Goal: Task Accomplishment & Management: Complete application form

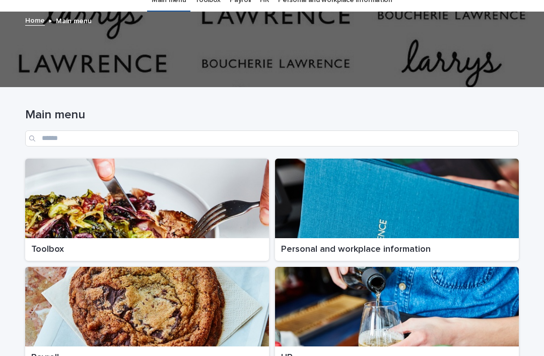
scroll to position [42, 0]
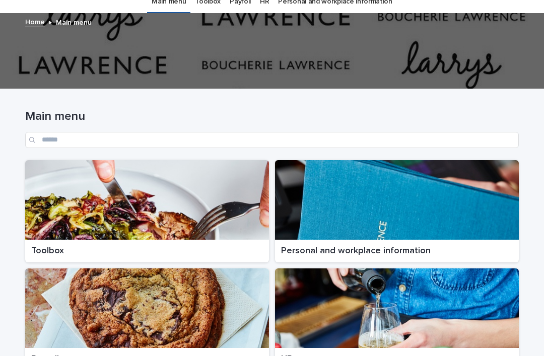
click at [48, 246] on p "Toolbox" at bounding box center [147, 251] width 232 height 11
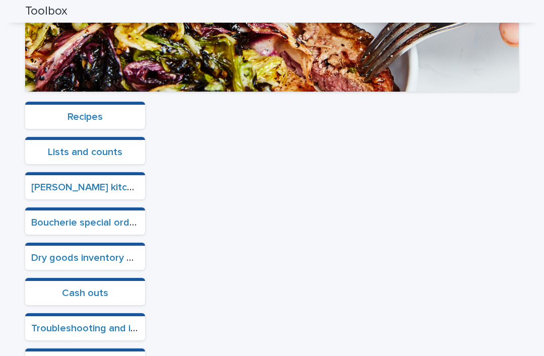
scroll to position [249, 0]
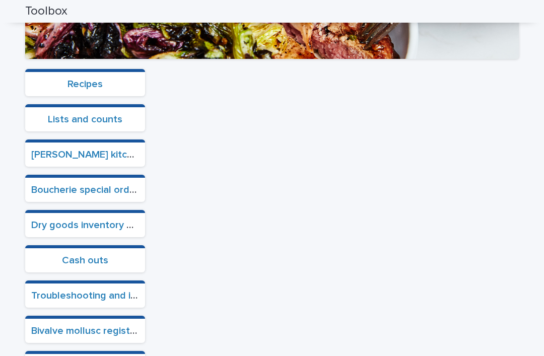
click at [76, 255] on link "Cash outs" at bounding box center [85, 260] width 46 height 10
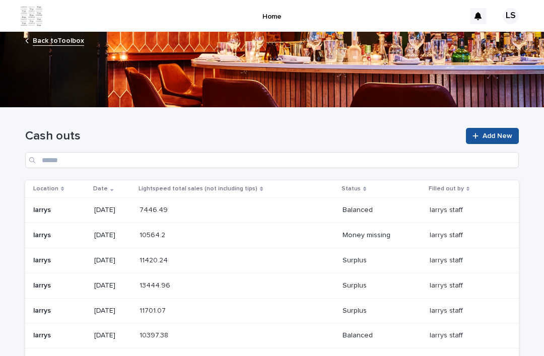
click at [480, 128] on link "Add New" at bounding box center [492, 136] width 53 height 16
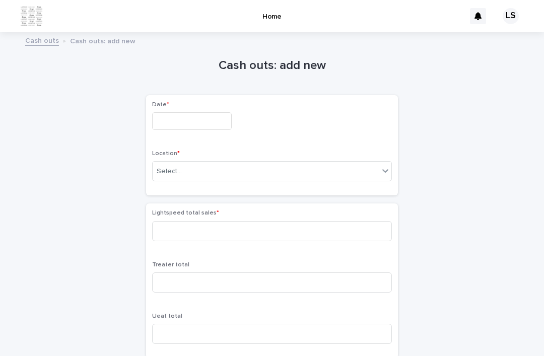
click at [178, 112] on input "text" at bounding box center [192, 121] width 80 height 18
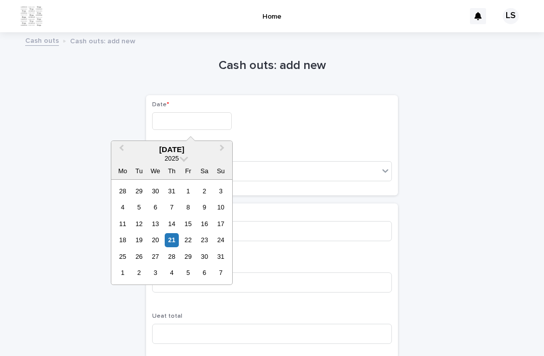
click at [171, 233] on div "21" at bounding box center [172, 240] width 14 height 14
type input "*********"
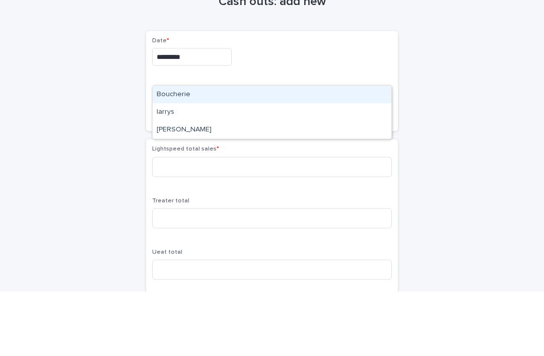
click at [161, 150] on div "Boucherie" at bounding box center [272, 159] width 239 height 18
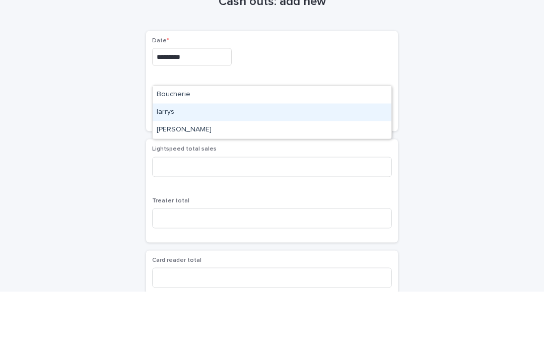
click at [169, 168] on div "larrys" at bounding box center [272, 177] width 239 height 18
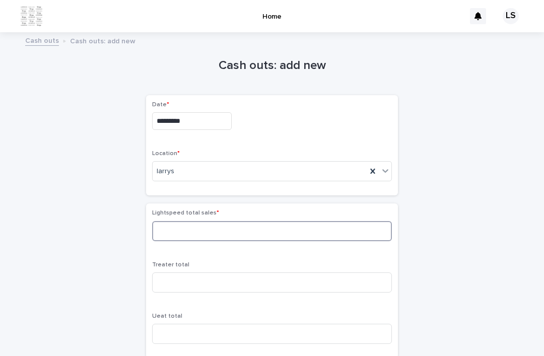
click at [177, 221] on input at bounding box center [272, 231] width 240 height 20
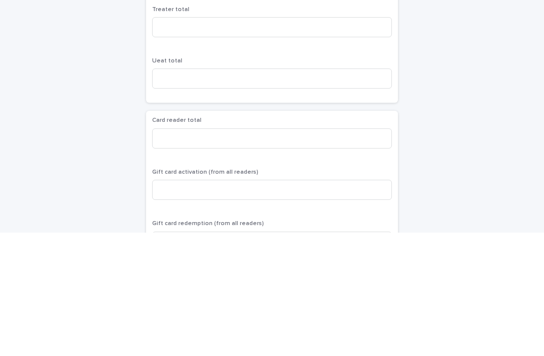
scroll to position [131, 0]
type input "********"
click at [173, 253] on input at bounding box center [272, 263] width 240 height 20
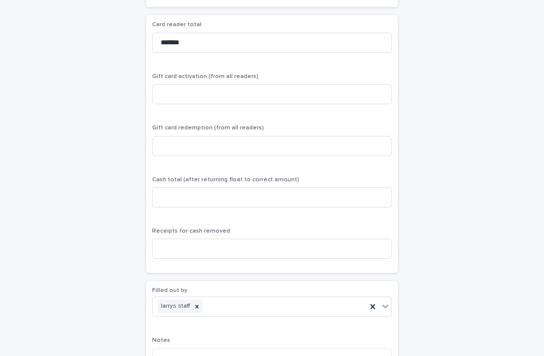
scroll to position [350, 0]
type input "*******"
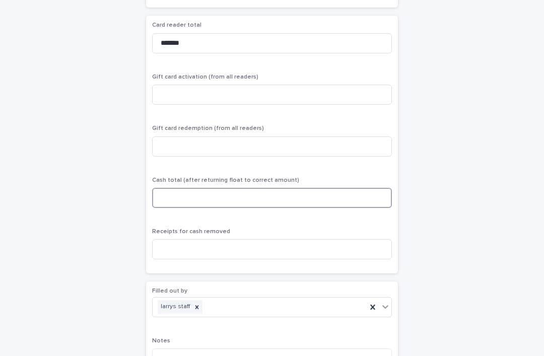
click at [172, 188] on input at bounding box center [272, 198] width 240 height 20
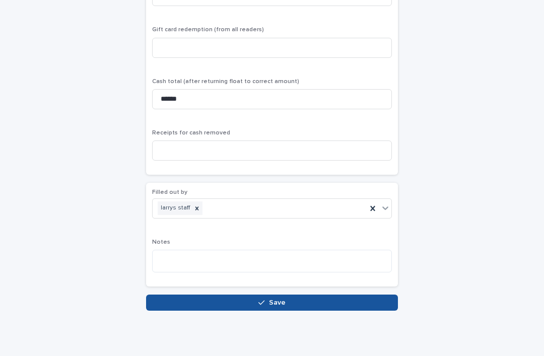
scroll to position [449, 0]
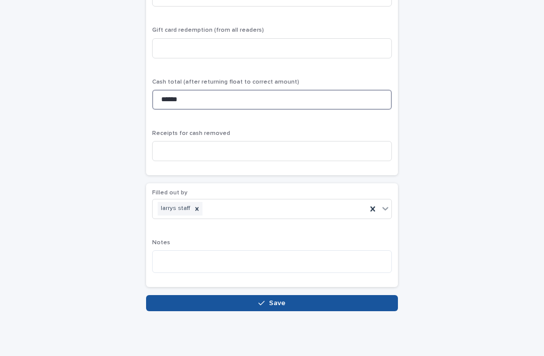
type input "******"
click at [248, 295] on button "Save" at bounding box center [272, 303] width 252 height 16
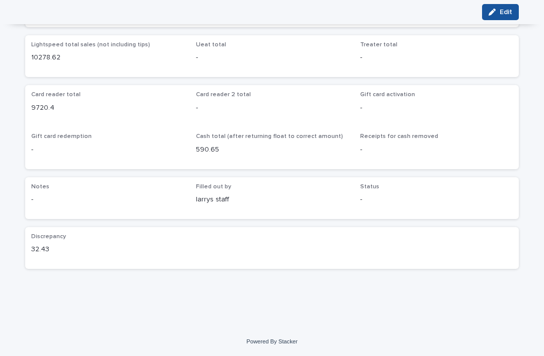
scroll to position [70, 0]
